Goal: Task Accomplishment & Management: Manage account settings

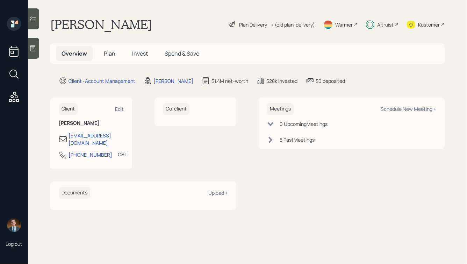
click at [130, 55] on h5 "Invest" at bounding box center [140, 53] width 27 height 15
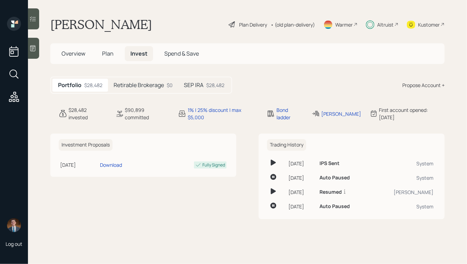
click at [138, 90] on div "Retirable Brokerage $0" at bounding box center [143, 85] width 70 height 13
